Goal: Task Accomplishment & Management: Complete application form

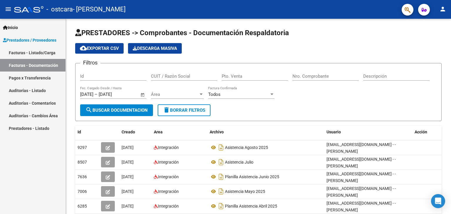
click at [26, 40] on span "Prestadores / Proveedores" at bounding box center [29, 40] width 53 height 6
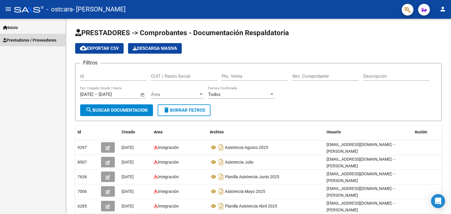
click at [26, 39] on span "Prestadores / Proveedores" at bounding box center [29, 40] width 53 height 6
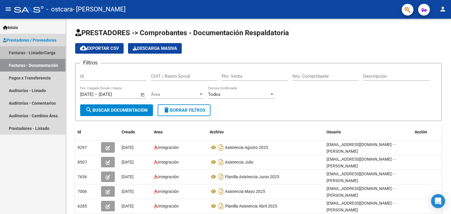
click at [27, 49] on link "Facturas - Listado/Carga" at bounding box center [32, 52] width 65 height 13
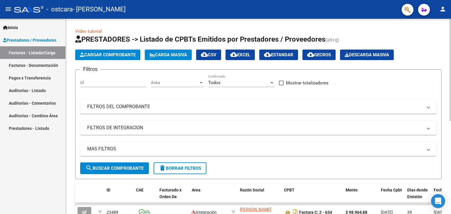
click at [115, 54] on span "Cargar Comprobante" at bounding box center [108, 54] width 56 height 5
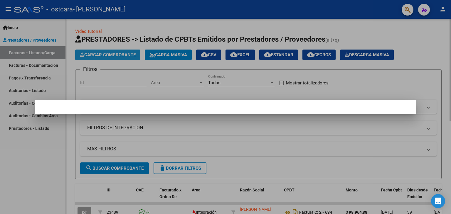
click at [115, 54] on div at bounding box center [225, 107] width 451 height 214
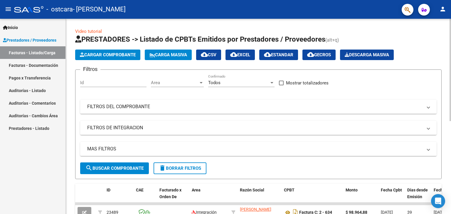
click at [449, 0] on html "menu - ostcara - [PERSON_NAME] person Inicio Instructivos Contacto OS Prestador…" at bounding box center [225, 107] width 451 height 214
click at [111, 52] on button "Cargar Comprobante" at bounding box center [107, 55] width 65 height 11
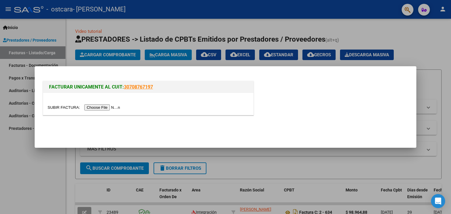
click at [108, 108] on input "file" at bounding box center [85, 107] width 74 height 6
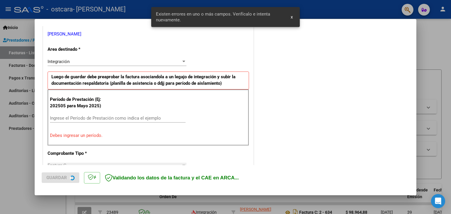
scroll to position [123, 0]
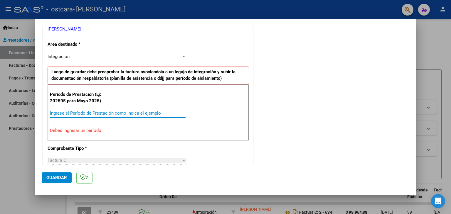
click at [127, 111] on input "Ingrese el Período de Prestación como indica el ejemplo" at bounding box center [118, 113] width 136 height 5
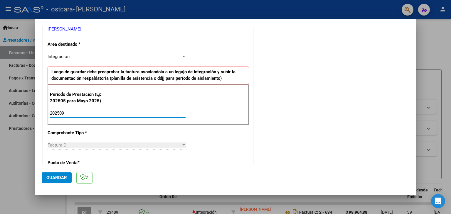
type input "202509"
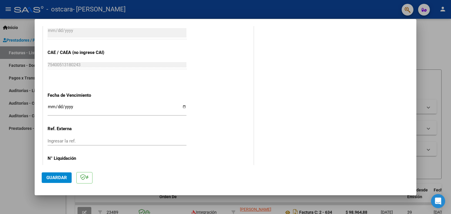
scroll to position [357, 0]
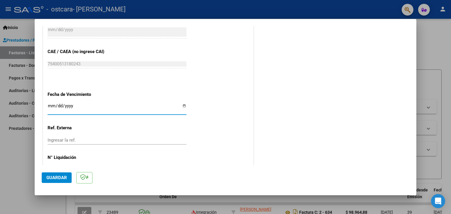
click at [183, 104] on input "Ingresar la fecha" at bounding box center [117, 108] width 139 height 9
type input "[DATE]"
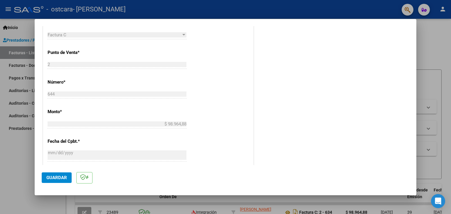
scroll to position [215, 0]
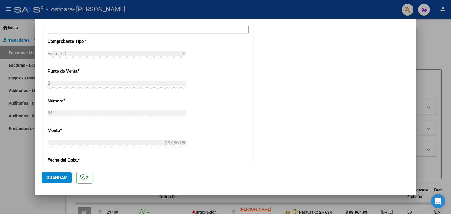
click at [59, 175] on span "Guardar" at bounding box center [56, 177] width 21 height 5
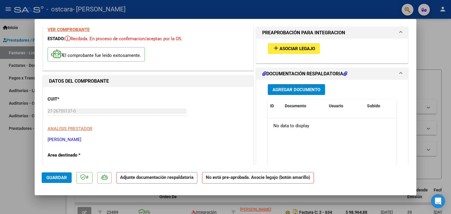
scroll to position [0, 0]
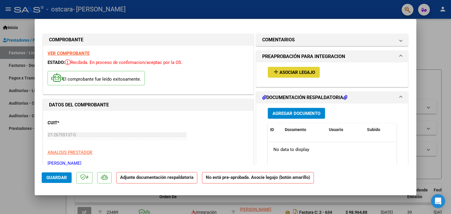
click at [298, 73] on span "Asociar Legajo" at bounding box center [296, 72] width 35 height 5
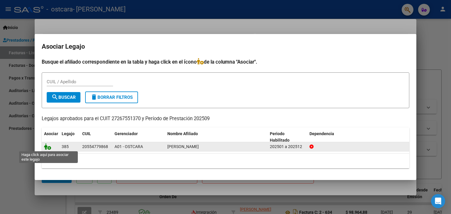
click at [48, 148] on icon at bounding box center [47, 146] width 7 height 6
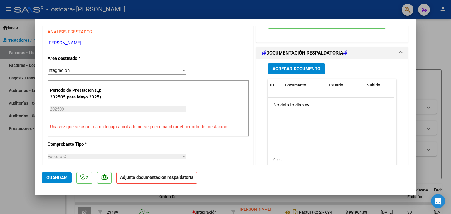
scroll to position [121, 0]
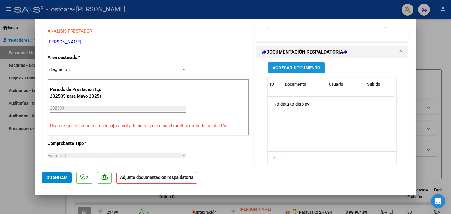
click at [297, 68] on span "Agregar Documento" at bounding box center [296, 67] width 48 height 5
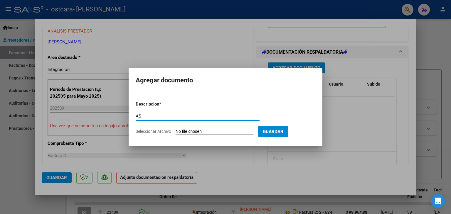
type input "A"
type input "PLANILLA ASISTENCIA SEPTIEMBRE 2025"
click at [190, 131] on input "Seleccionar Archivo" at bounding box center [214, 132] width 78 height 6
type input "C:\fakepath\OCTUBRE ASISTENCIA [PERSON_NAME] 2025.pdf"
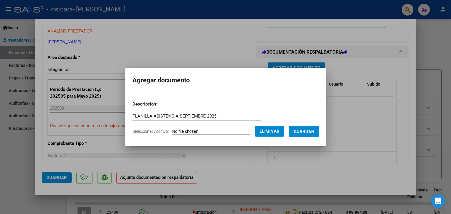
click at [309, 128] on button "Guardar" at bounding box center [304, 131] width 30 height 11
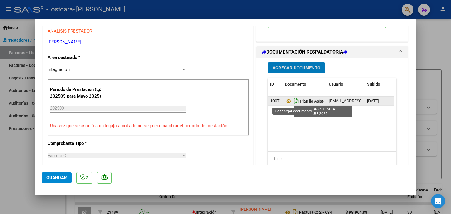
click at [293, 102] on icon "Descargar documento" at bounding box center [296, 101] width 8 height 9
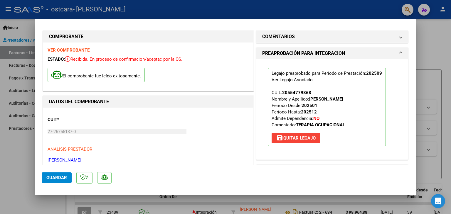
scroll to position [0, 0]
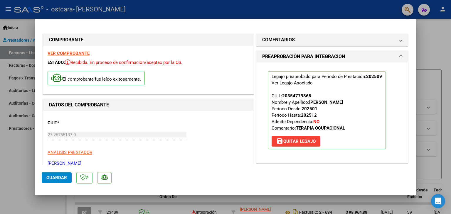
click at [60, 176] on span "Guardar" at bounding box center [56, 177] width 21 height 5
click at [7, 166] on div at bounding box center [225, 107] width 451 height 214
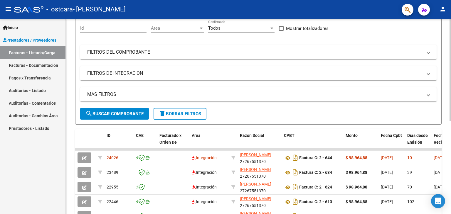
click at [450, 134] on div at bounding box center [449, 99] width 1 height 102
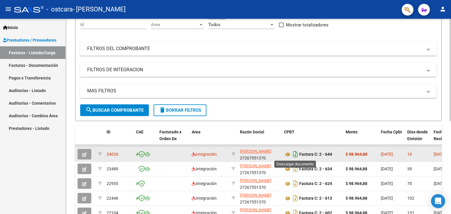
click at [296, 152] on icon "Descargar documento" at bounding box center [295, 154] width 8 height 9
